Goal: Task Accomplishment & Management: Use online tool/utility

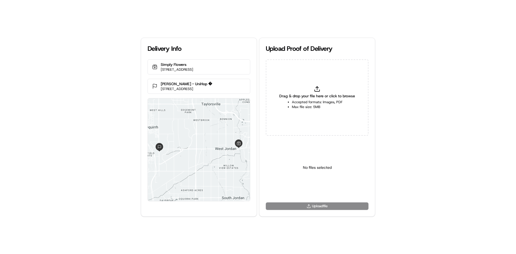
click at [333, 90] on div "Drag & drop your file here or click to browse Accepted formats: Images, PDF Max…" at bounding box center [317, 97] width 103 height 76
type input "C:\fakepath\Delivered to customer's address.png"
click at [315, 195] on div "Select a type" at bounding box center [317, 168] width 103 height 56
click at [320, 191] on html "Delivery Info Simply Flowers 1100 W 7800 S #9, West Jordan, UT 84088, United St…" at bounding box center [258, 127] width 516 height 254
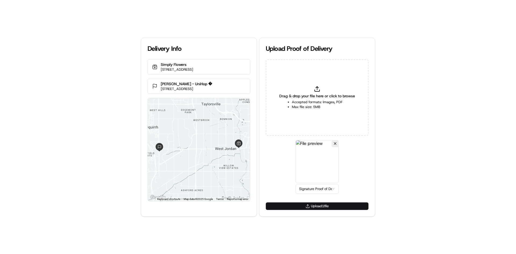
click at [320, 206] on button "Upload 1 file" at bounding box center [317, 206] width 103 height 8
